Goal: Check status: Check status

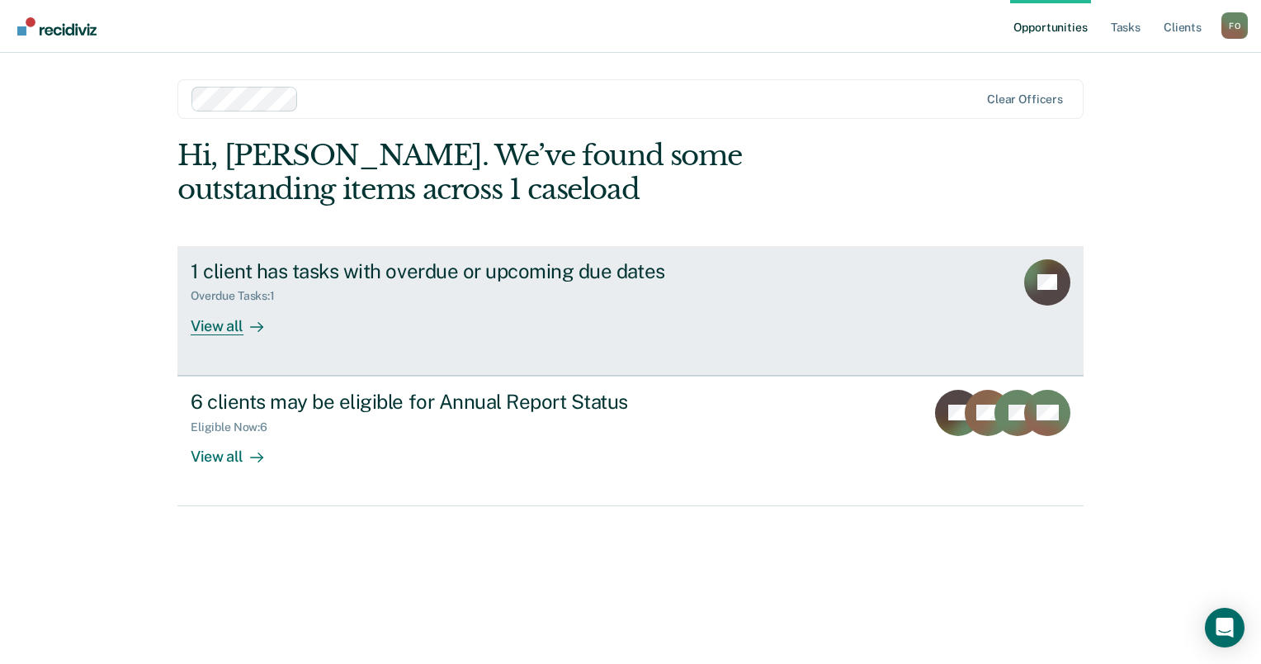
click at [184, 319] on link "1 client has tasks with overdue or upcoming due dates Overdue Tasks : 1 View al…" at bounding box center [630, 311] width 906 height 130
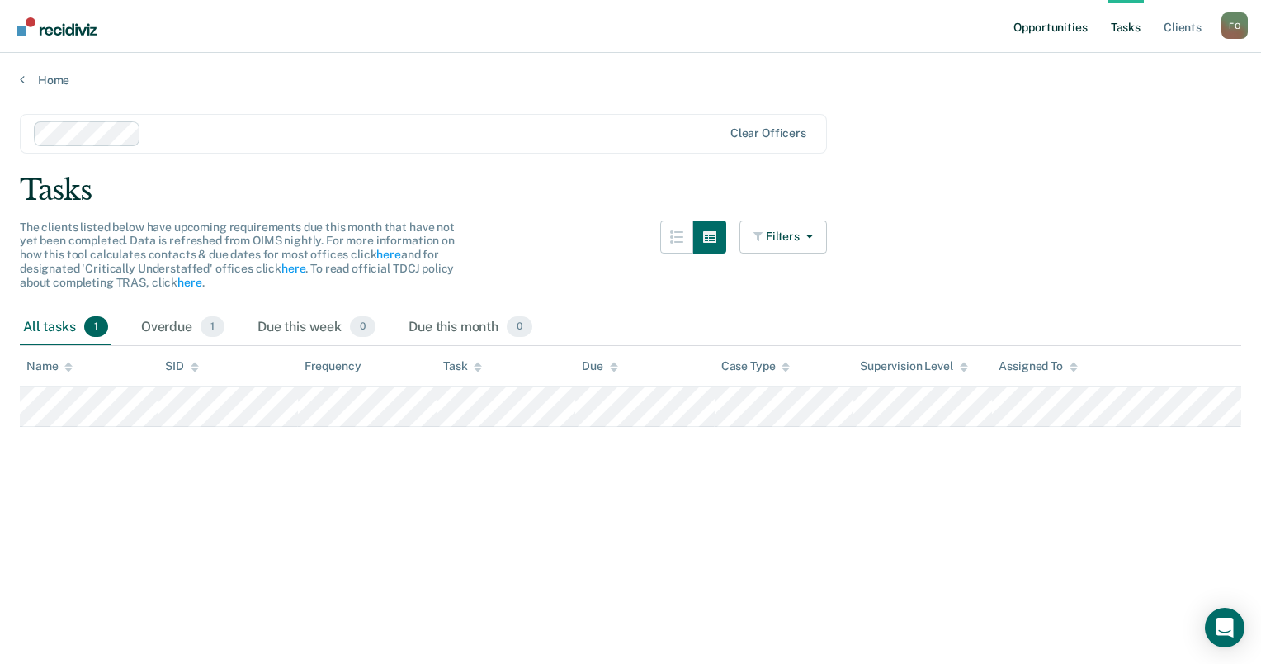
click at [1047, 28] on link "Opportunities" at bounding box center [1050, 26] width 80 height 53
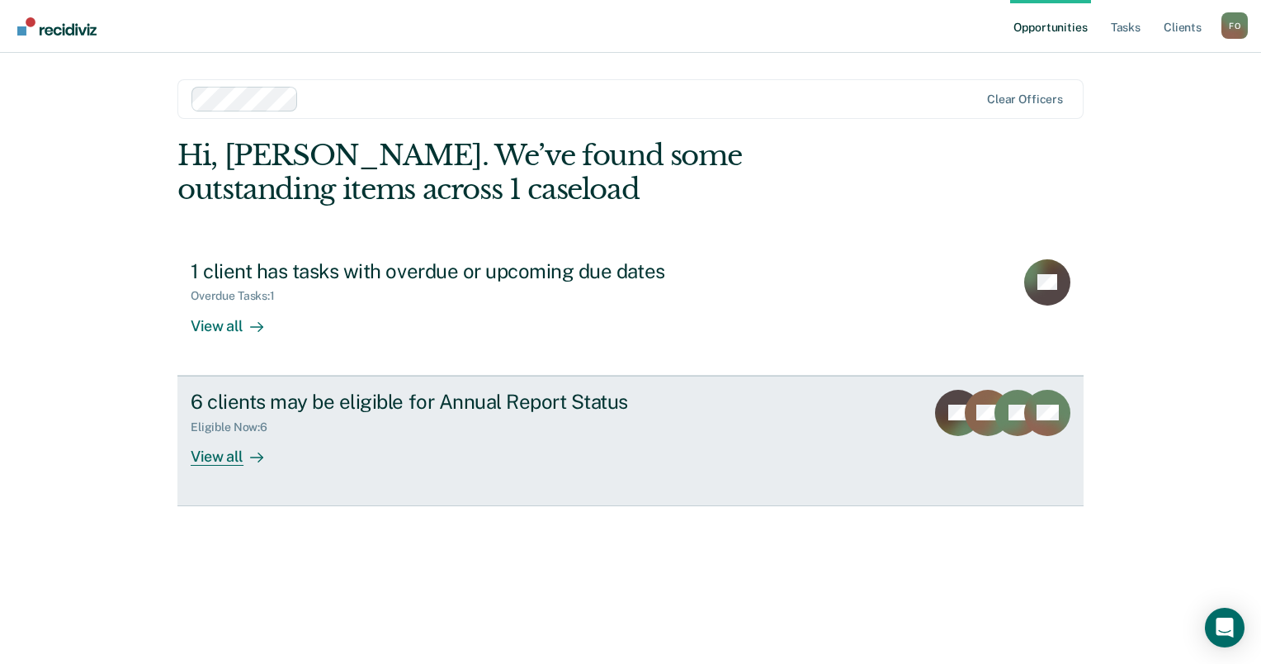
click at [450, 419] on div "Eligible Now : 6" at bounding box center [480, 424] width 579 height 21
